Goal: Task Accomplishment & Management: Manage account settings

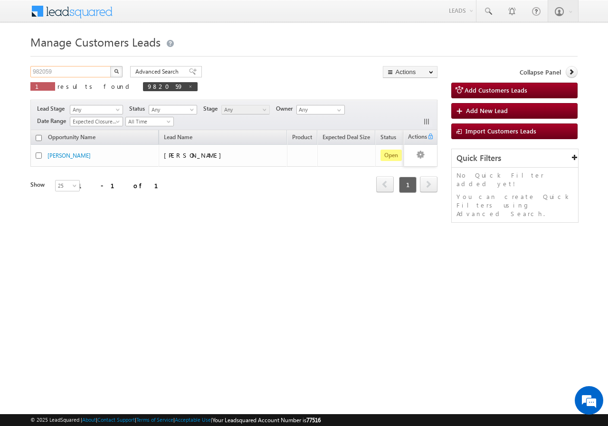
click at [97, 71] on input "982059" at bounding box center [70, 71] width 81 height 11
type input "9"
paste input "981477"
type input "981477"
click at [110, 66] on button "button" at bounding box center [116, 71] width 12 height 11
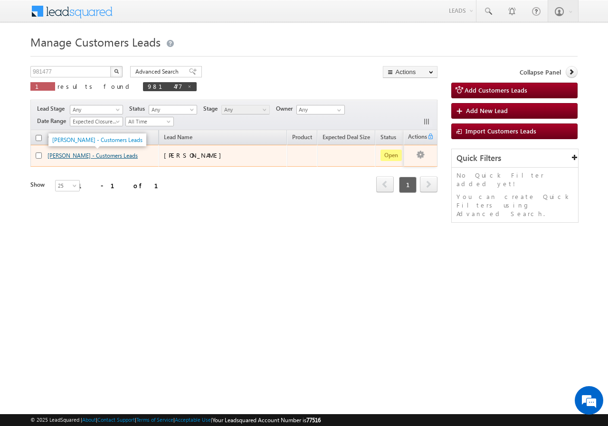
click at [70, 154] on link "MUKESH SAINI - Customers Leads" at bounding box center [93, 155] width 90 height 7
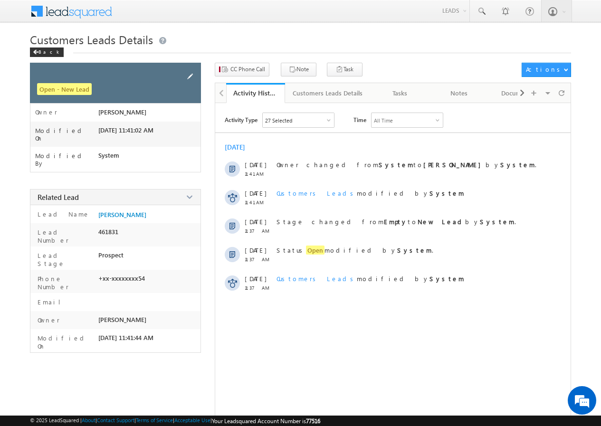
click at [190, 73] on span at bounding box center [190, 76] width 10 height 10
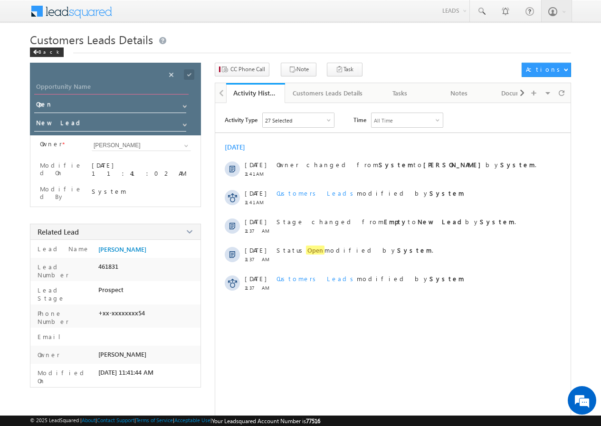
click at [92, 84] on input "Opportunity Name" at bounding box center [111, 87] width 154 height 13
click at [67, 85] on input "Opportunity Name" at bounding box center [111, 87] width 154 height 13
paste input "[PERSON_NAME]"
type input "[PERSON_NAME]"
click at [190, 74] on span at bounding box center [189, 74] width 10 height 10
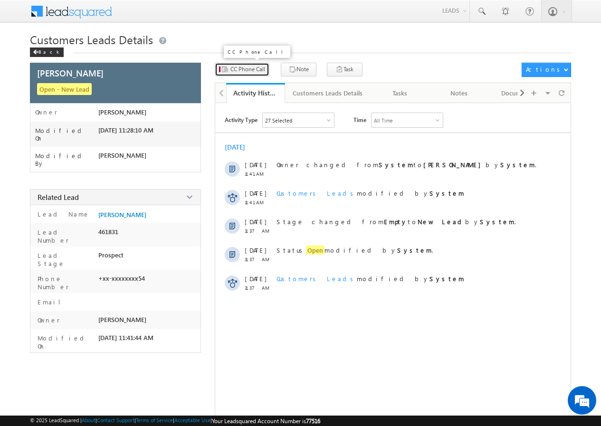
click at [244, 69] on span "CC Phone Call" at bounding box center [247, 69] width 35 height 9
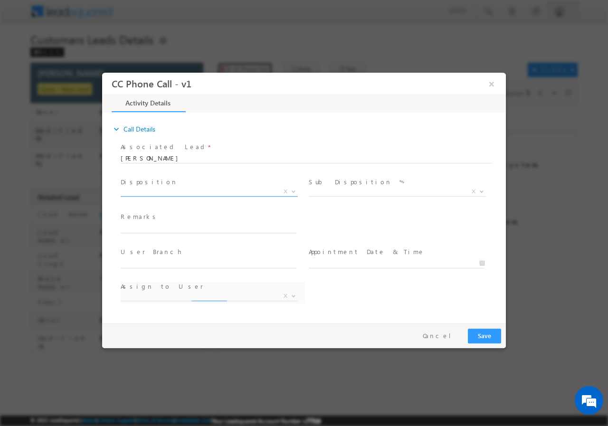
select select "babu.lal1@sgrlimited.in"
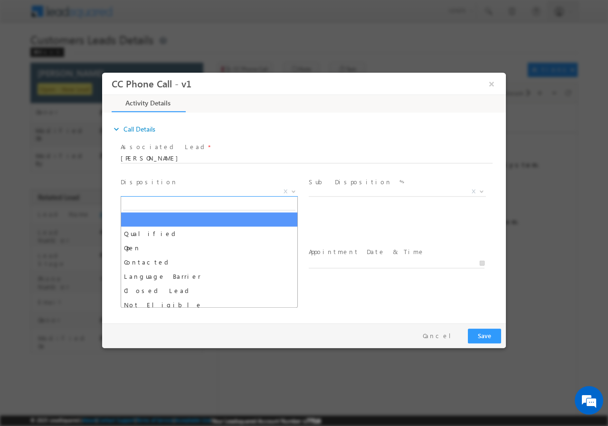
click at [289, 192] on span at bounding box center [293, 191] width 10 height 12
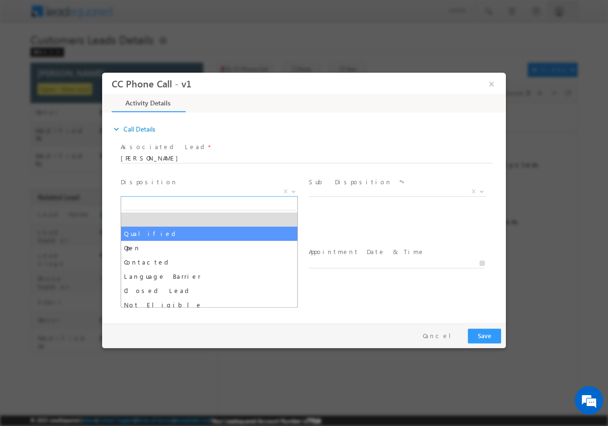
drag, startPoint x: 158, startPoint y: 235, endPoint x: 173, endPoint y: 236, distance: 15.3
select select "Qualified"
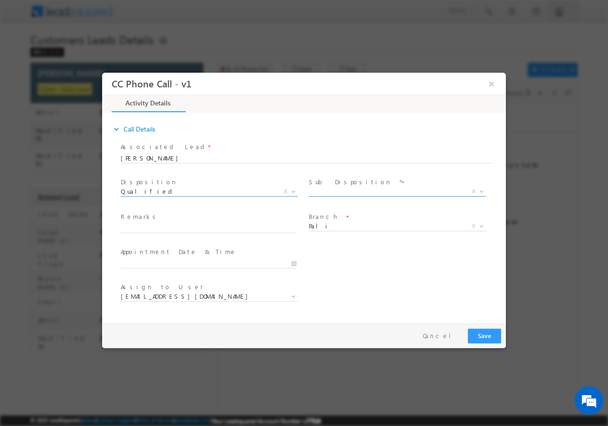
click at [478, 188] on span at bounding box center [481, 191] width 10 height 12
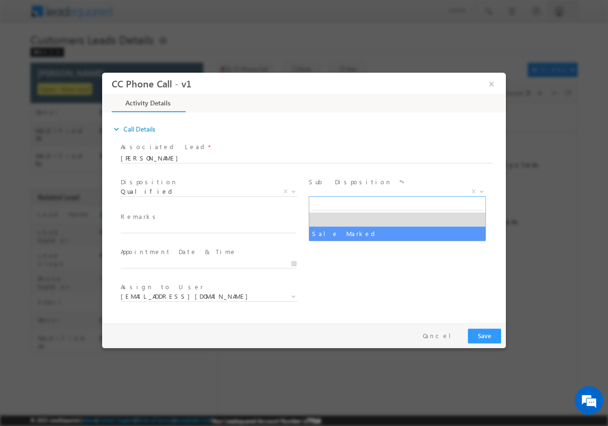
select select "Sale Marked"
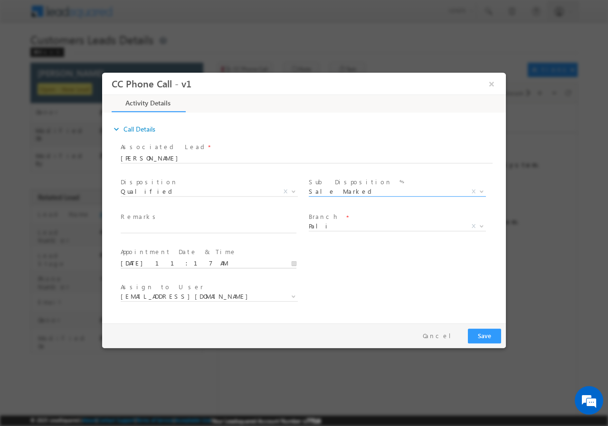
click at [291, 261] on input "10/11/2025 11:17 AM" at bounding box center [209, 263] width 176 height 10
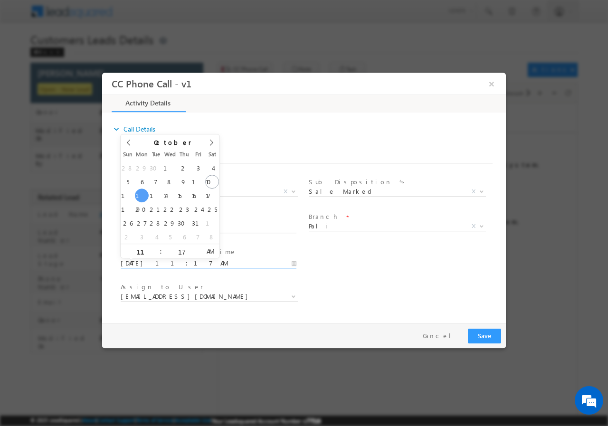
click at [371, 270] on div "User Branch * Appointment Date & Time * 10/13/2025 11:17 AM" at bounding box center [312, 262] width 387 height 35
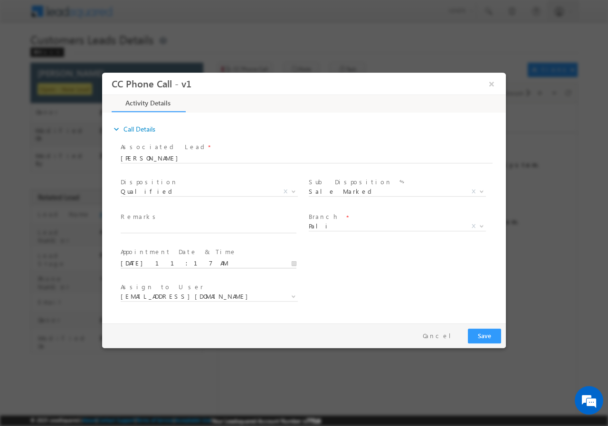
click at [294, 264] on input "10/13/2025 11:17 AM" at bounding box center [209, 263] width 176 height 10
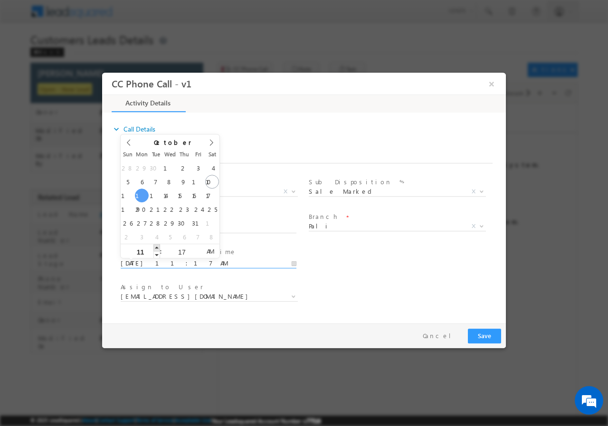
type input "10/13/2025 12:17 PM"
type input "12"
click at [157, 248] on span at bounding box center [156, 247] width 7 height 7
type input "10/13/2025 1:17 PM"
type input "01"
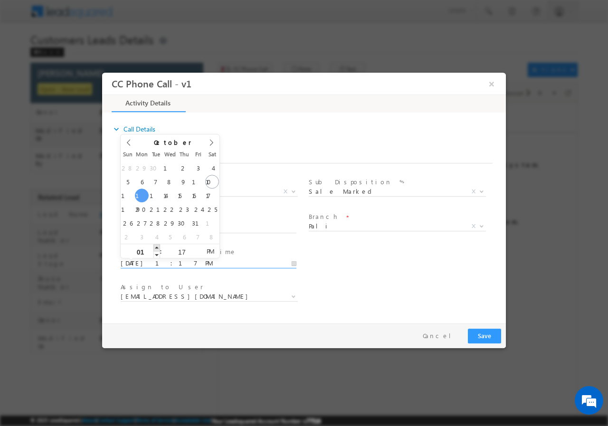
click at [157, 247] on span at bounding box center [156, 247] width 7 height 7
type input "10/13/2025 1:16 PM"
type input "16"
click at [198, 257] on span at bounding box center [198, 254] width 7 height 7
type input "10/13/2025 1:15 PM"
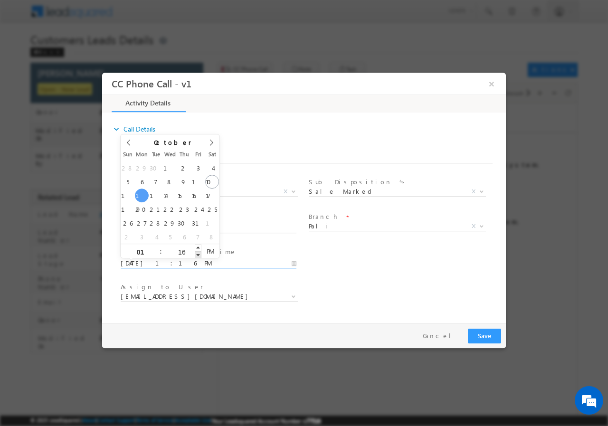
type input "15"
click at [198, 256] on span at bounding box center [198, 254] width 7 height 7
type input "10/13/2025 1:14 PM"
type input "14"
click at [198, 256] on span at bounding box center [198, 254] width 7 height 7
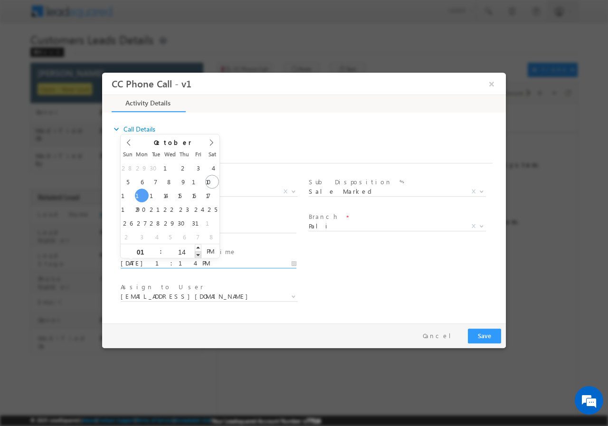
type input "10/13/2025 1:13 PM"
type input "13"
click at [198, 256] on span at bounding box center [198, 254] width 7 height 7
type input "10/13/2025 1:12 PM"
type input "12"
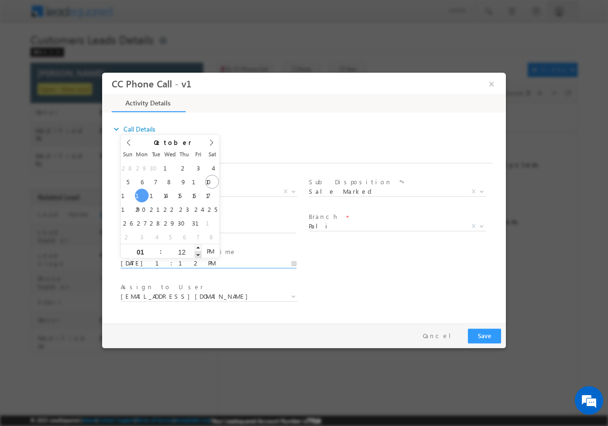
click at [198, 256] on span at bounding box center [198, 254] width 7 height 7
type input "10/13/2025 1:11 PM"
type input "11"
click at [198, 256] on span at bounding box center [198, 254] width 7 height 7
type input "10/13/2025 1:10 PM"
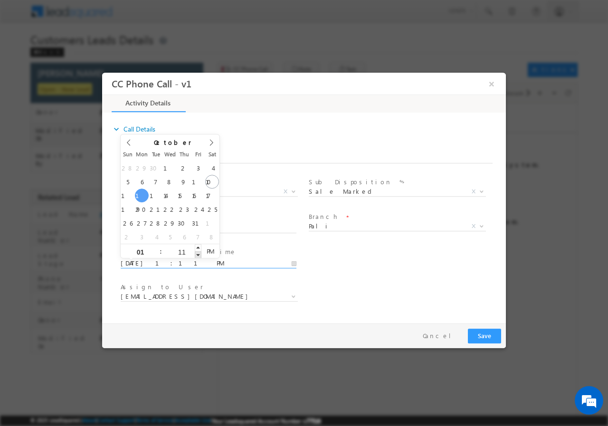
type input "10"
click at [198, 256] on span at bounding box center [198, 254] width 7 height 7
type input "10/13/2025 1:09 PM"
type input "09"
click at [198, 256] on span at bounding box center [198, 254] width 7 height 7
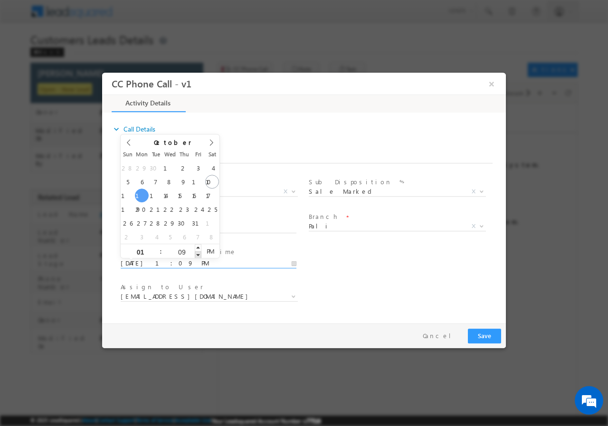
type input "10/13/2025 1:08 PM"
type input "08"
click at [198, 256] on span at bounding box center [198, 254] width 7 height 7
type input "10/13/2025 1:07 PM"
type input "07"
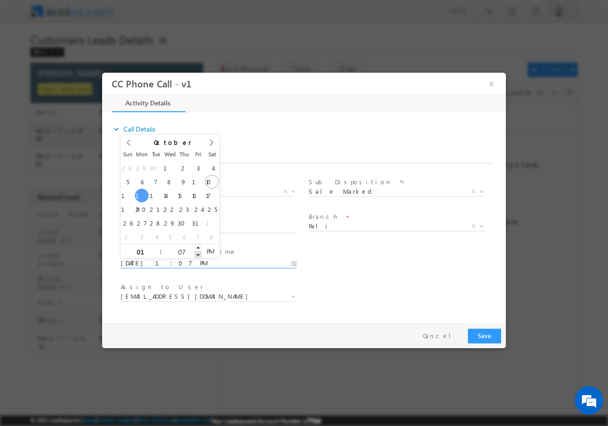
click at [198, 256] on span at bounding box center [198, 254] width 7 height 7
type input "10/13/2025 1:06 PM"
type input "06"
click at [198, 256] on span at bounding box center [198, 254] width 7 height 7
type input "10/13/2025 1:05 PM"
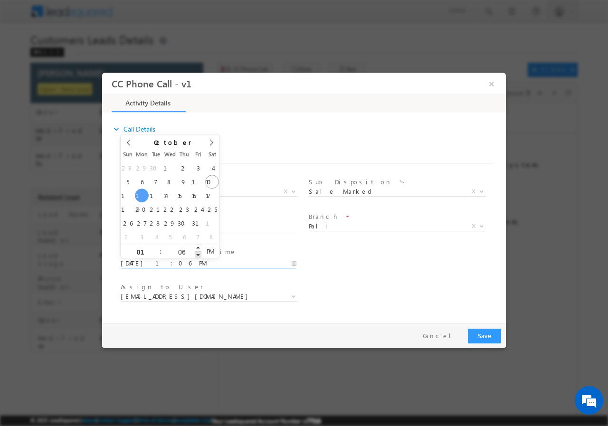
type input "05"
click at [198, 256] on span at bounding box center [198, 254] width 7 height 7
type input "10/13/2025 1:04 PM"
type input "04"
click at [198, 256] on span at bounding box center [198, 254] width 7 height 7
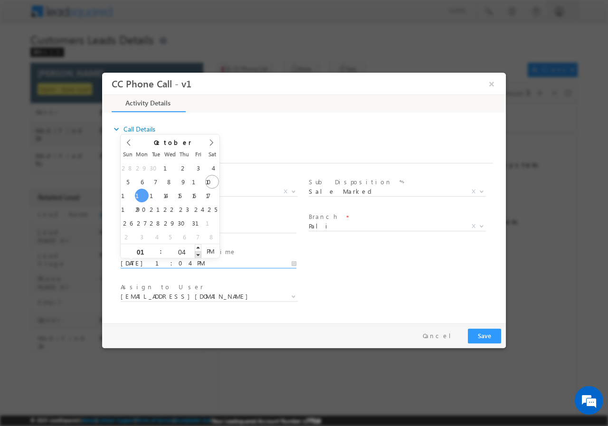
type input "10/13/2025 1:03 PM"
type input "03"
click at [198, 256] on span at bounding box center [198, 254] width 7 height 7
type input "10/13/2025 1:02 PM"
type input "02"
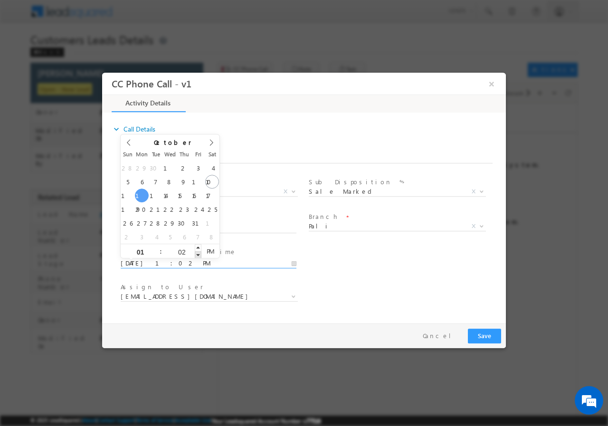
click at [198, 256] on span at bounding box center [198, 254] width 7 height 7
type input "10/13/2025 1:01 PM"
type input "01"
click at [198, 256] on span at bounding box center [198, 254] width 7 height 7
type input "10/13/2025 1:00 PM"
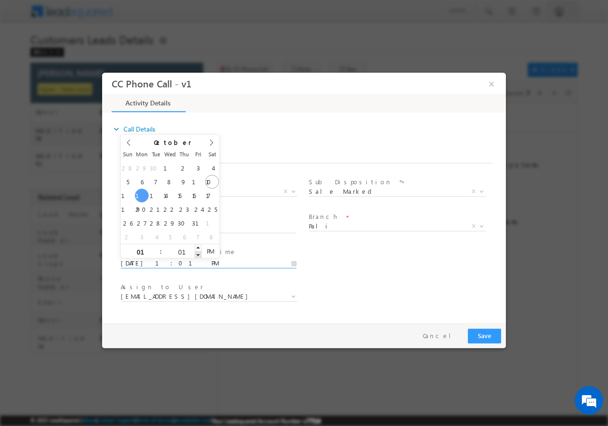
type input "00"
click at [198, 256] on span at bounding box center [198, 254] width 7 height 7
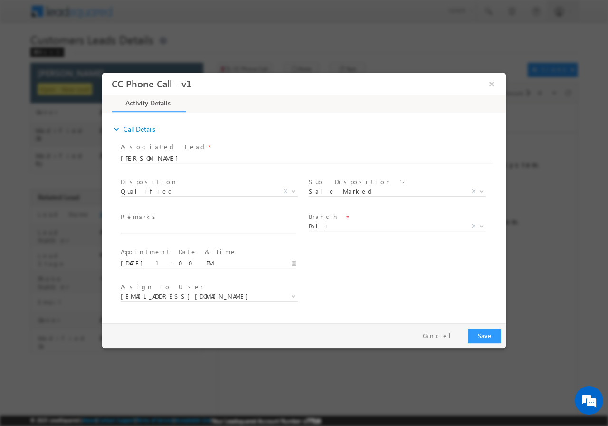
click at [395, 284] on div "Assign to User * babu.lal1@sgrlimited.in bhawani.rathore@sgrlimited.in dilip.la…" at bounding box center [312, 297] width 387 height 35
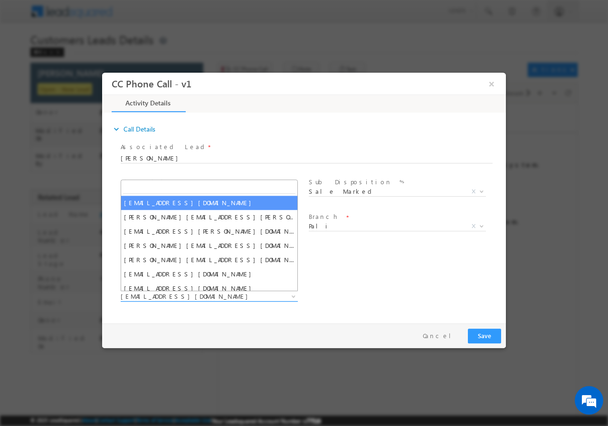
click at [208, 298] on span "babu.lal1@sgrlimited.in" at bounding box center [198, 296] width 154 height 9
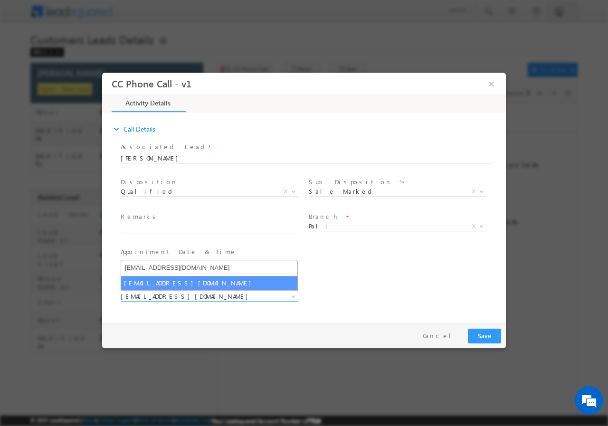
type input "pritam.kumar@sgrlimited.in"
select select "pritam.kumar@sgrlimited.in"
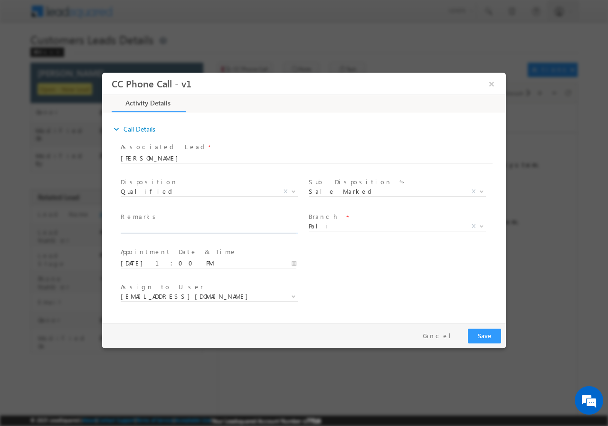
click at [226, 225] on input "text" at bounding box center [209, 228] width 176 height 10
paste input "MUKESH SAINI // AGE- 35 // 981477 // 9461718954 // PALI - 306401//REGISRTY // N…"
type input "MUKESH SAINI // AGE- 35 // 981477 // 9461718954 // PALI - 306401//REGISRTY // N…"
click at [486, 338] on button "Save" at bounding box center [484, 335] width 33 height 15
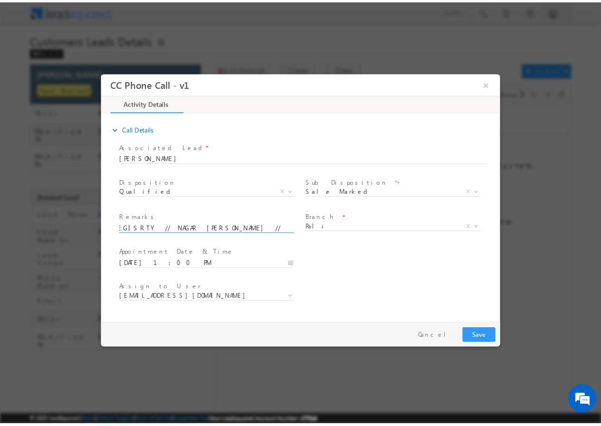
scroll to position [0, 0]
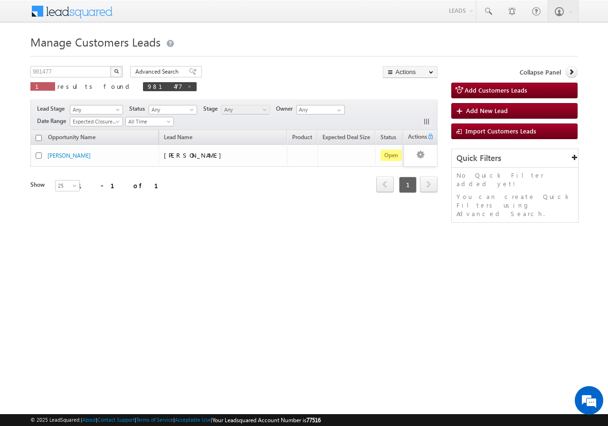
scroll to position [0, 84]
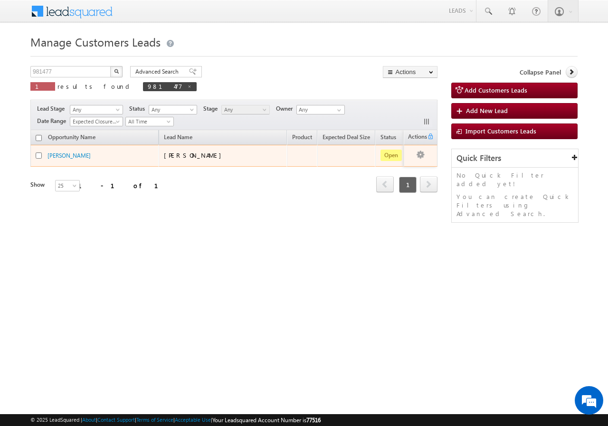
click at [390, 155] on span "Open" at bounding box center [391, 155] width 21 height 11
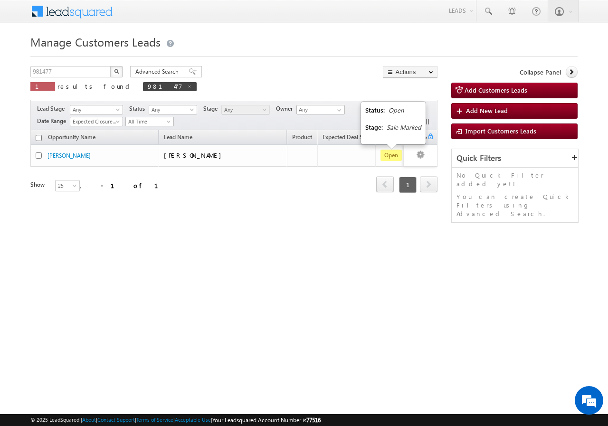
click at [328, 219] on div "Opportunity Name Lead Name Product Expected Deal Size Status Stage Owner Action…" at bounding box center [233, 174] width 407 height 89
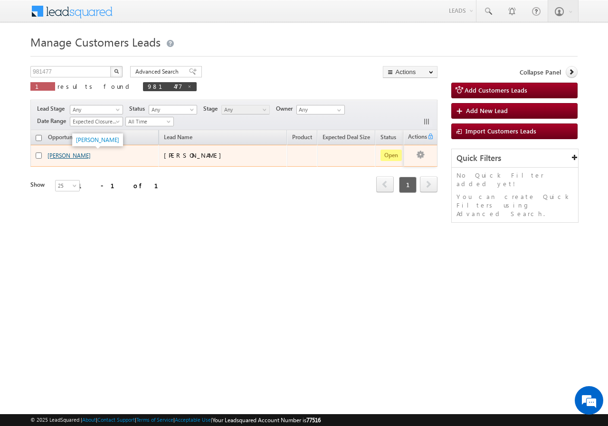
click at [66, 156] on link "[PERSON_NAME]" at bounding box center [69, 155] width 43 height 7
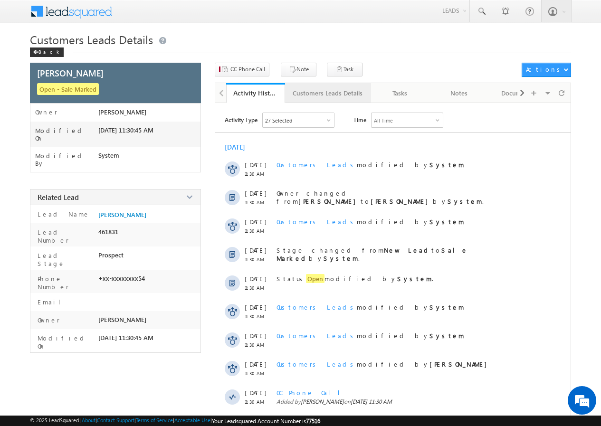
click at [329, 97] on div "Customers Leads Details" at bounding box center [328, 92] width 70 height 11
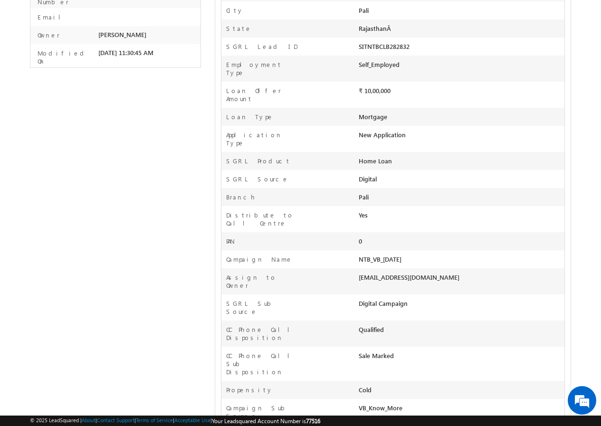
scroll to position [333, 0]
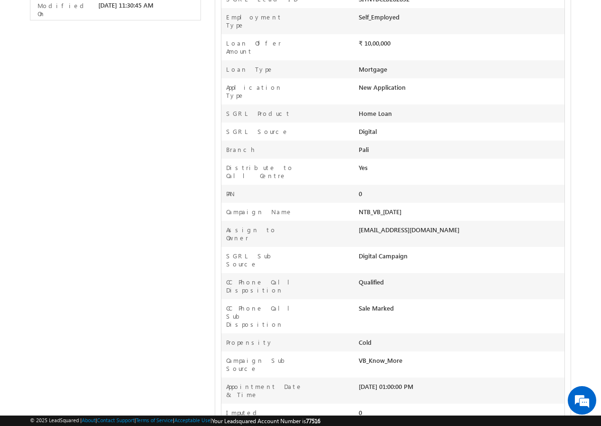
drag, startPoint x: 401, startPoint y: 287, endPoint x: 358, endPoint y: 291, distance: 43.4
click at [358, 352] on div "Campaign Sub Source VB_Know_More" at bounding box center [392, 365] width 343 height 26
click at [371, 356] on div "VB_Know_More" at bounding box center [421, 362] width 124 height 13
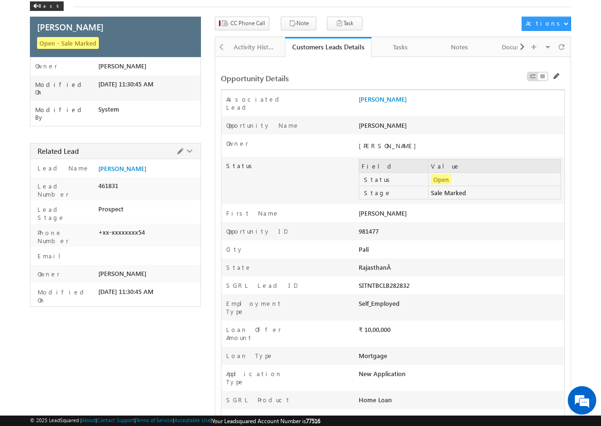
scroll to position [0, 0]
